Goal: Task Accomplishment & Management: Manage account settings

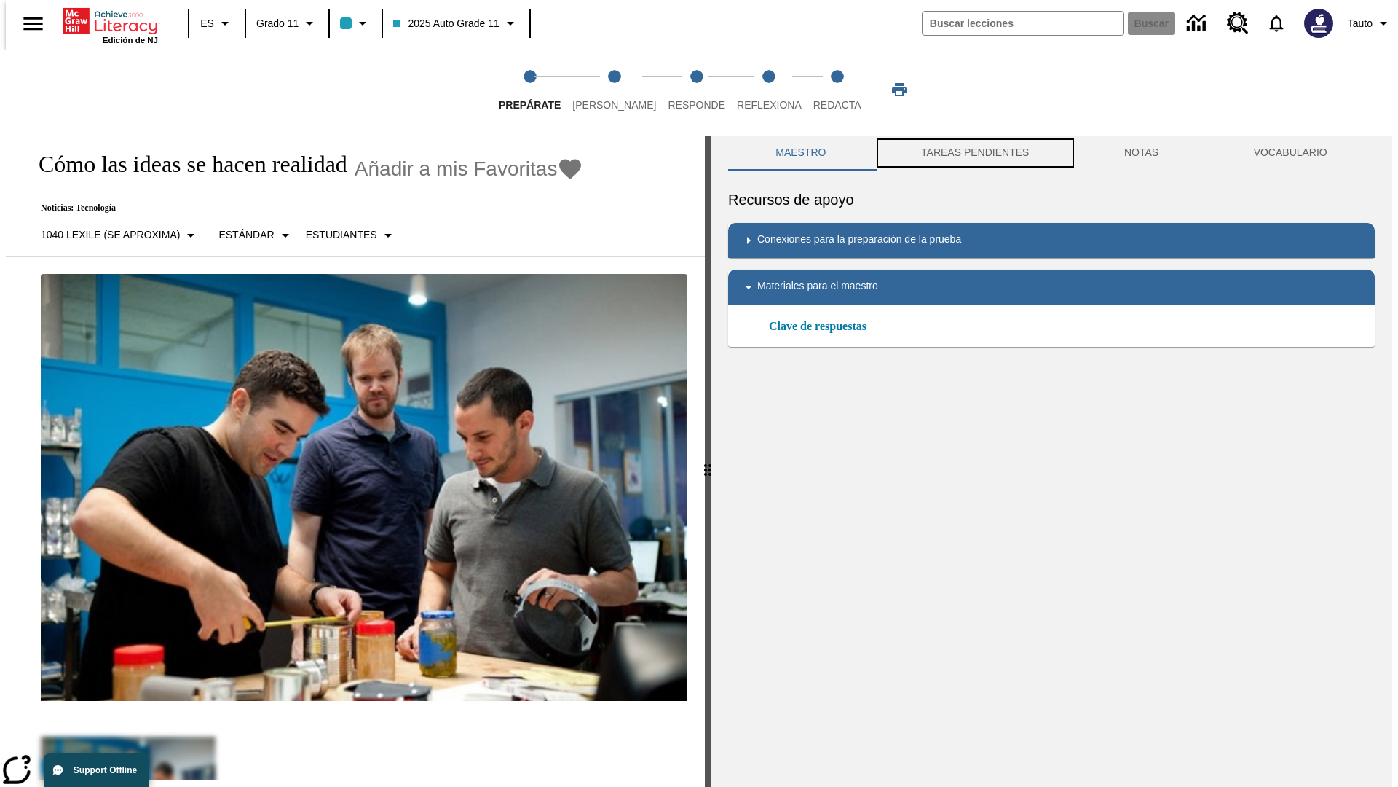
click at [974, 153] on button "TAREAS PENDIENTES" at bounding box center [975, 152] width 203 height 35
